Goal: Use online tool/utility: Utilize a website feature to perform a specific function

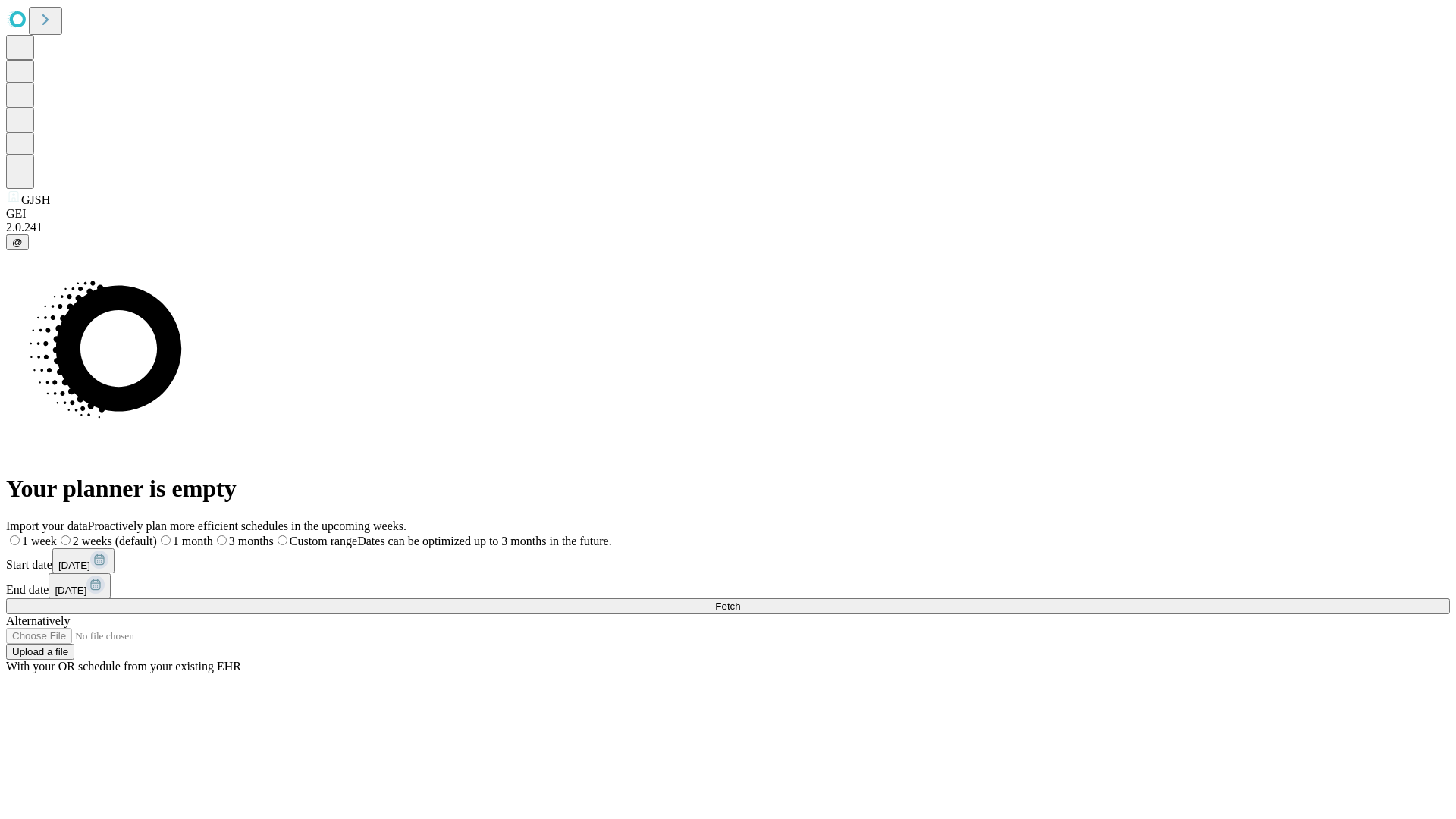
click at [740, 600] on span "Fetch" at bounding box center [727, 606] width 25 height 11
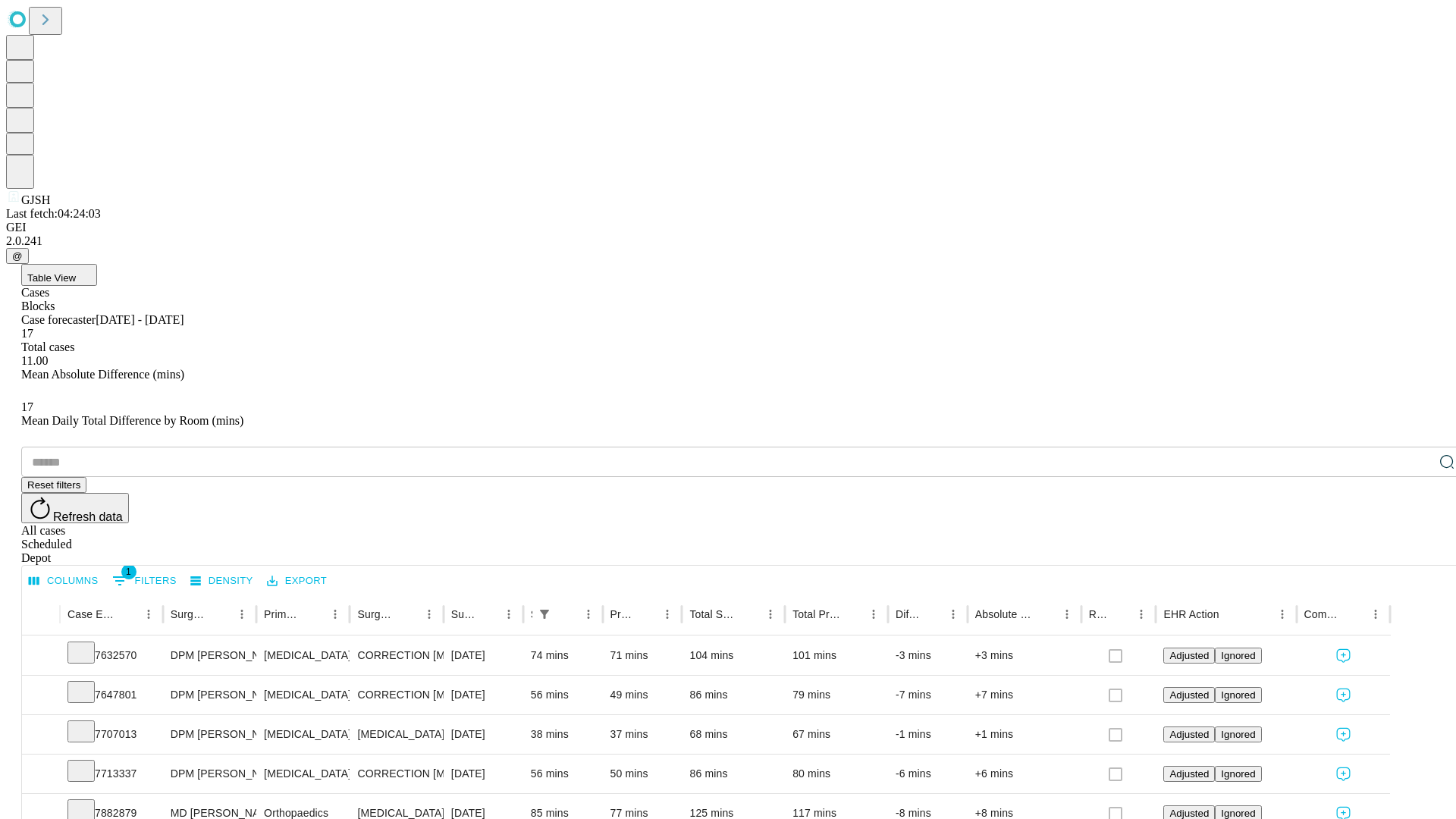
click at [76, 272] on span "Table View" at bounding box center [51, 278] width 49 height 11
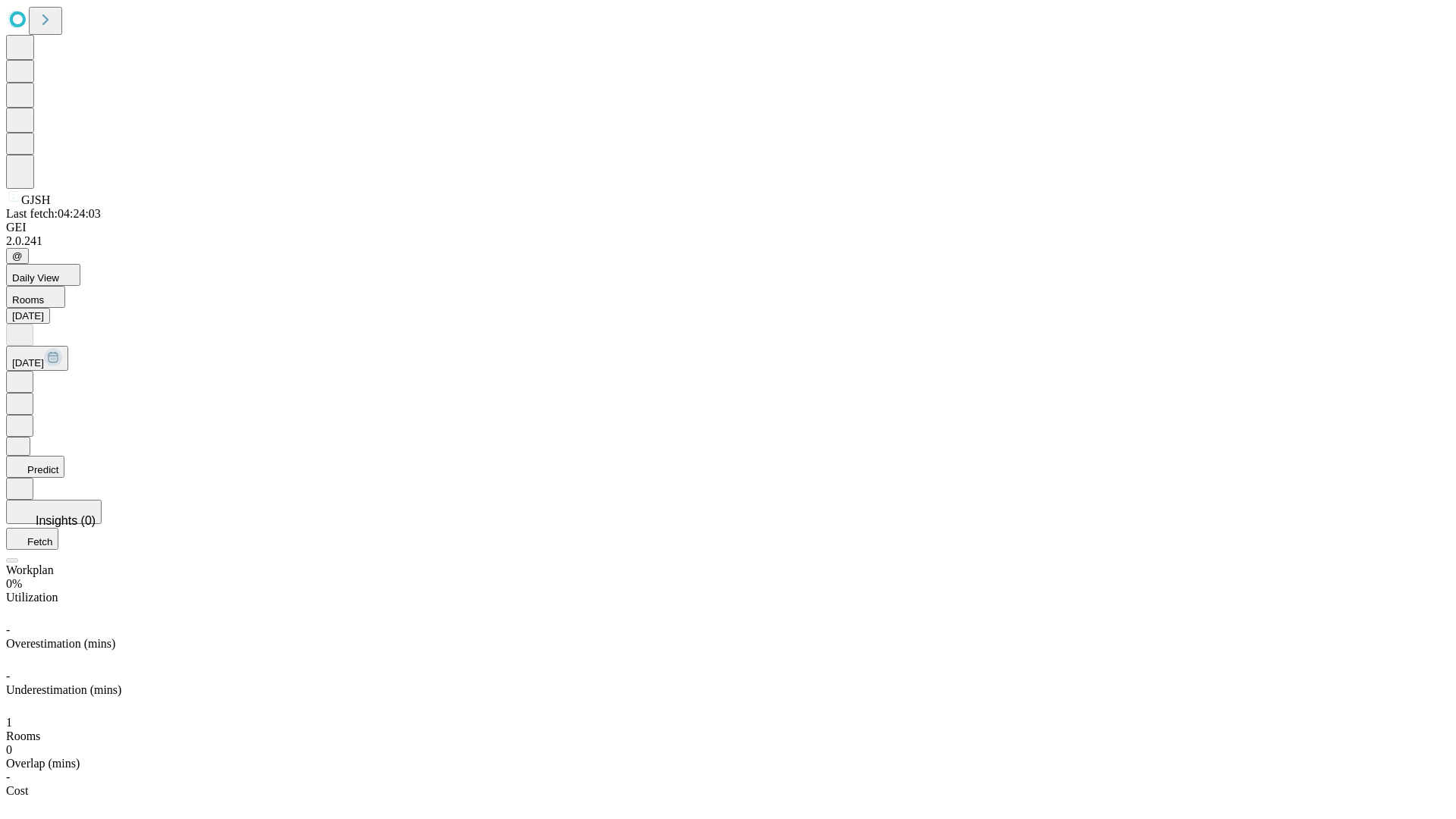
click at [64, 456] on button "Predict" at bounding box center [35, 466] width 59 height 22
